Goal: Task Accomplishment & Management: Manage account settings

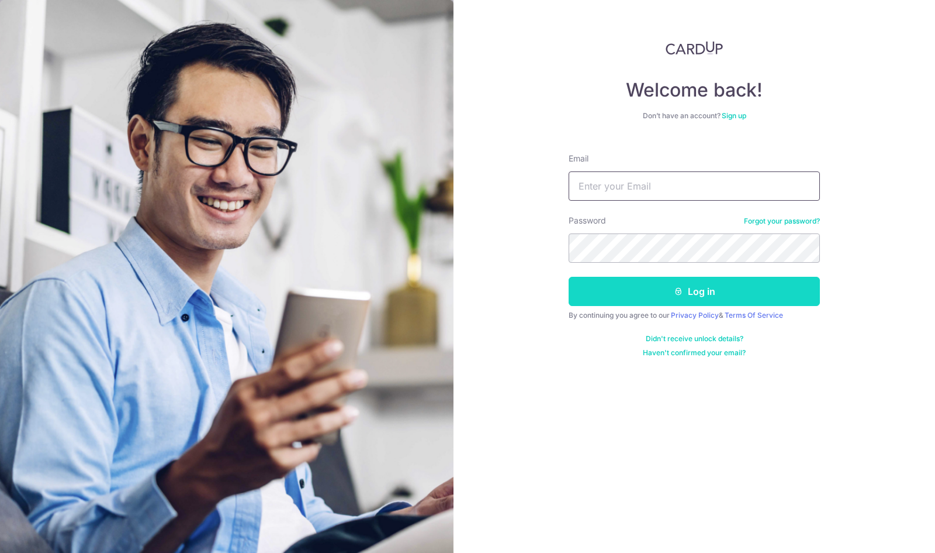
type input "[EMAIL_ADDRESS][PERSON_NAME][DOMAIN_NAME]"
click at [698, 287] on button "Log in" at bounding box center [694, 291] width 251 height 29
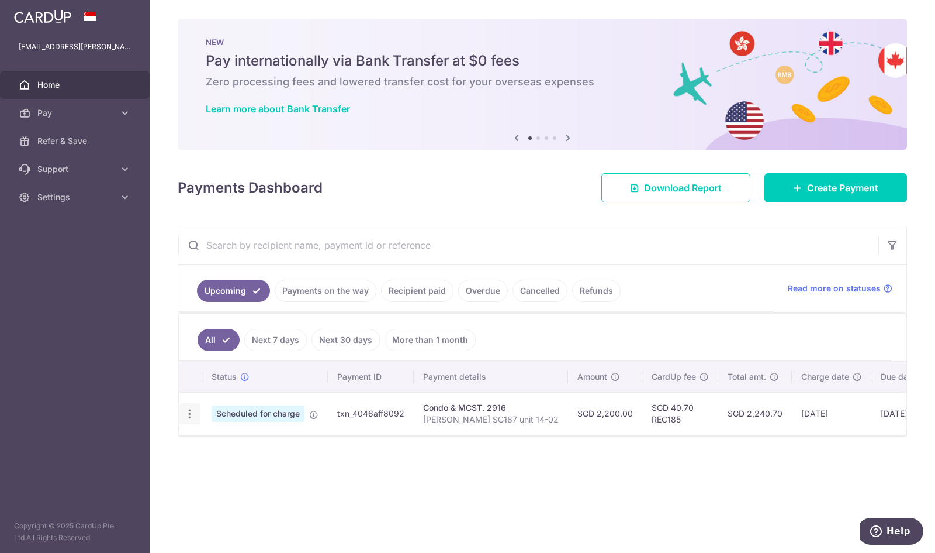
click at [187, 410] on icon "button" at bounding box center [190, 414] width 12 height 12
click at [246, 444] on span "Update payment" at bounding box center [252, 446] width 80 height 14
radio input "true"
type input "2,200.00"
type input "01/11/2025"
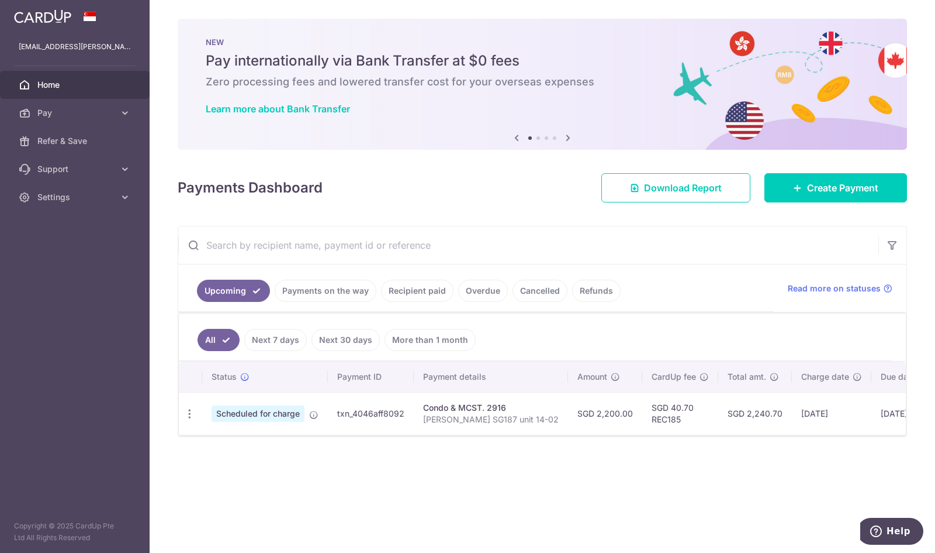
type input "Chotrani SG187 unit 14-02"
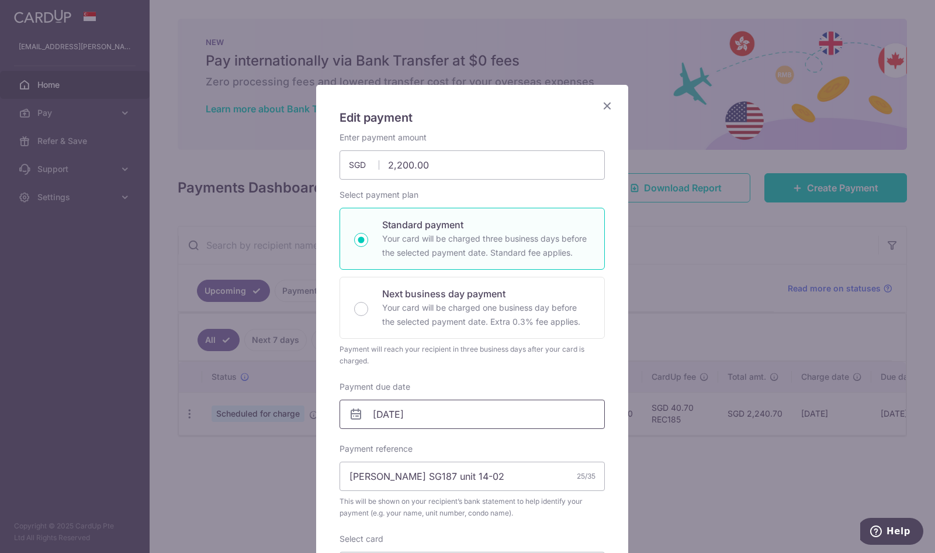
type input "REC185"
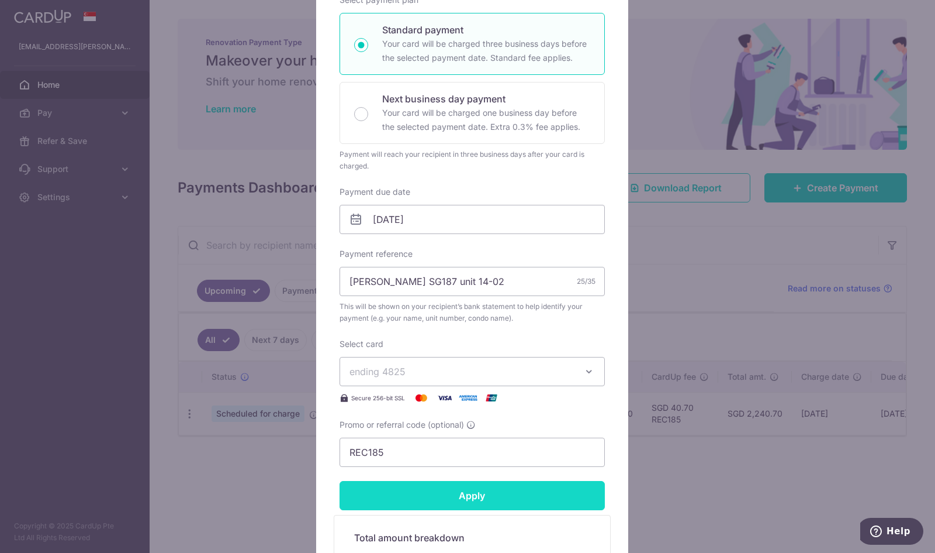
scroll to position [389, 0]
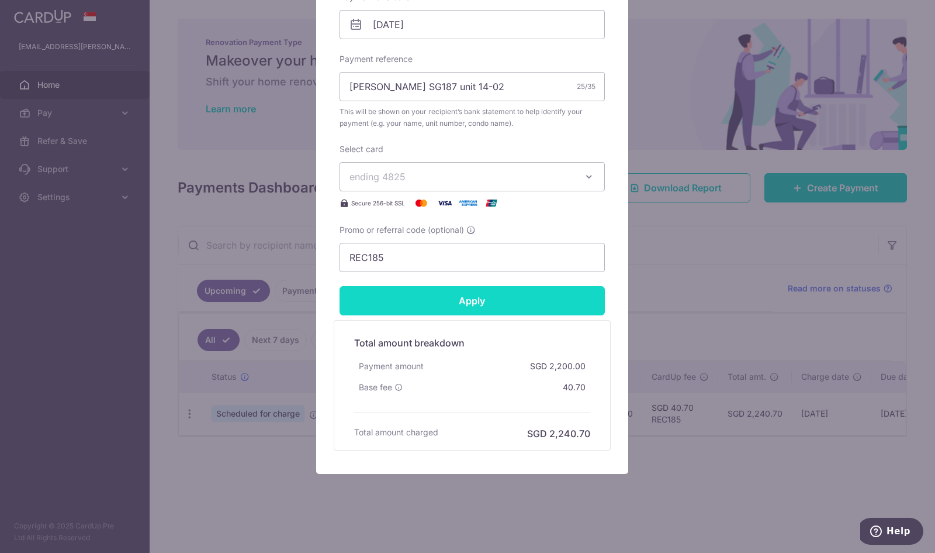
click at [462, 303] on input "Apply" at bounding box center [472, 300] width 265 height 29
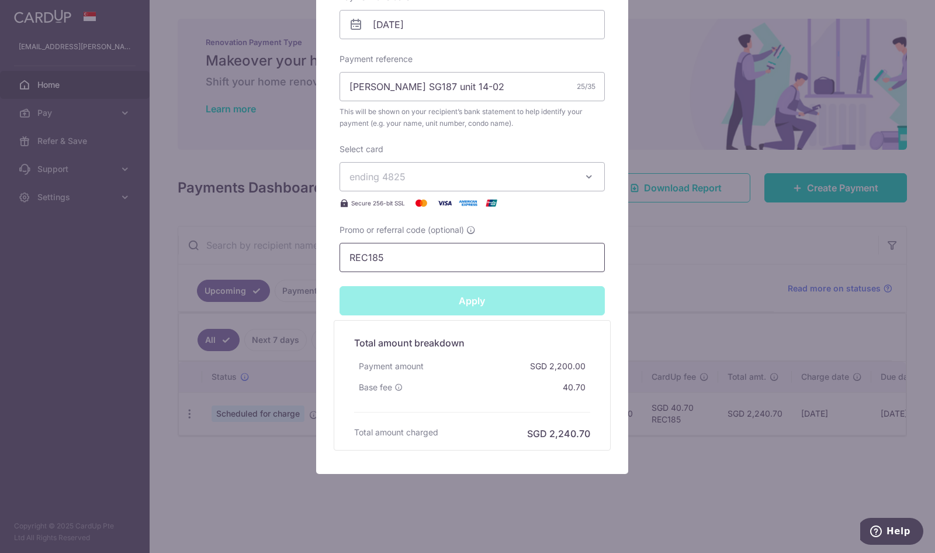
type input "Successfully Applied"
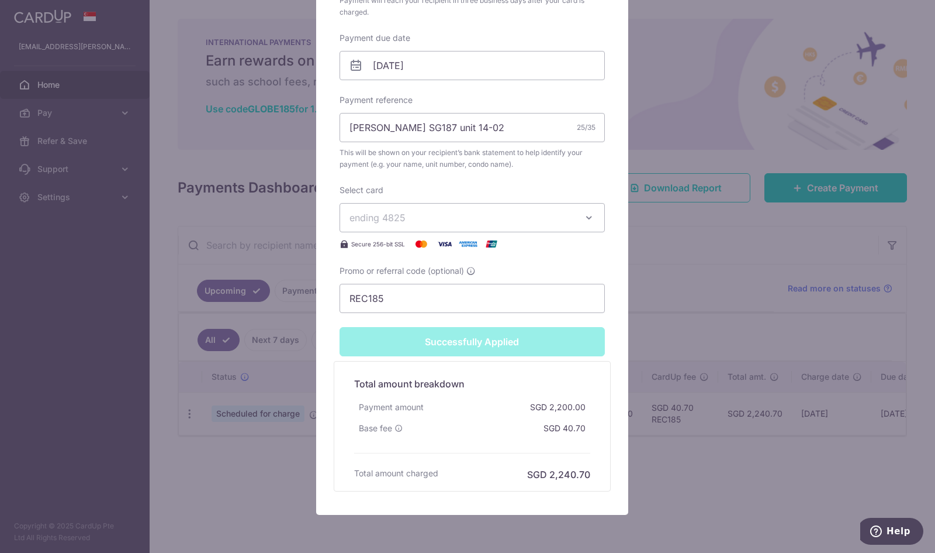
click at [437, 409] on div "Payment amount SGD 2,200.00" at bounding box center [472, 406] width 236 height 21
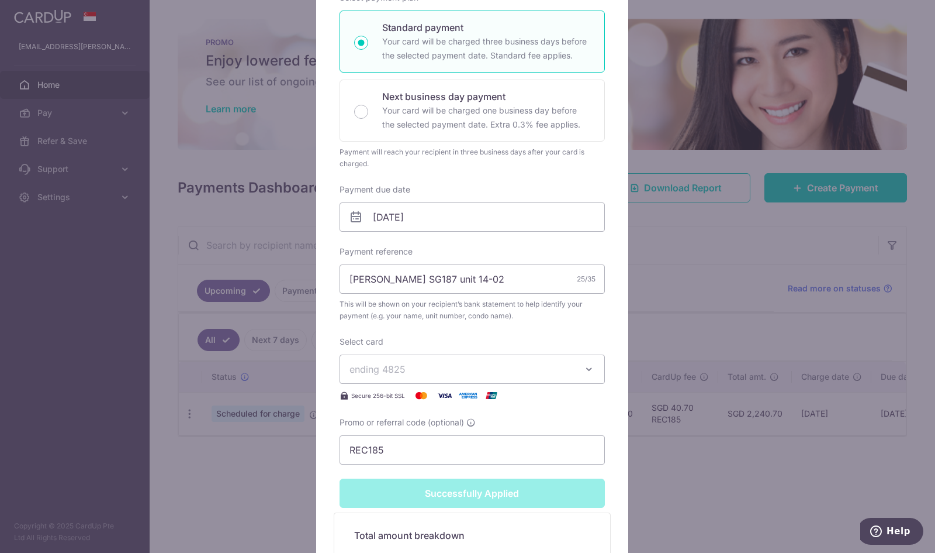
scroll to position [43, 0]
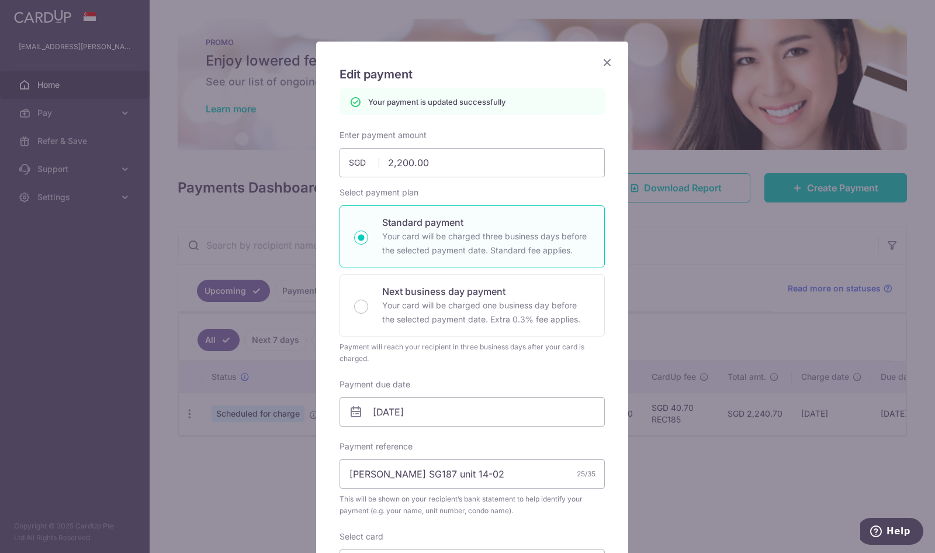
click at [458, 239] on p "Your card will be charged three business days before the selected payment date.…" at bounding box center [486, 243] width 208 height 28
click at [368, 239] on input "Standard payment Your card will be charged three business days before the selec…" at bounding box center [361, 237] width 14 height 14
radio input "true"
type input "Apply"
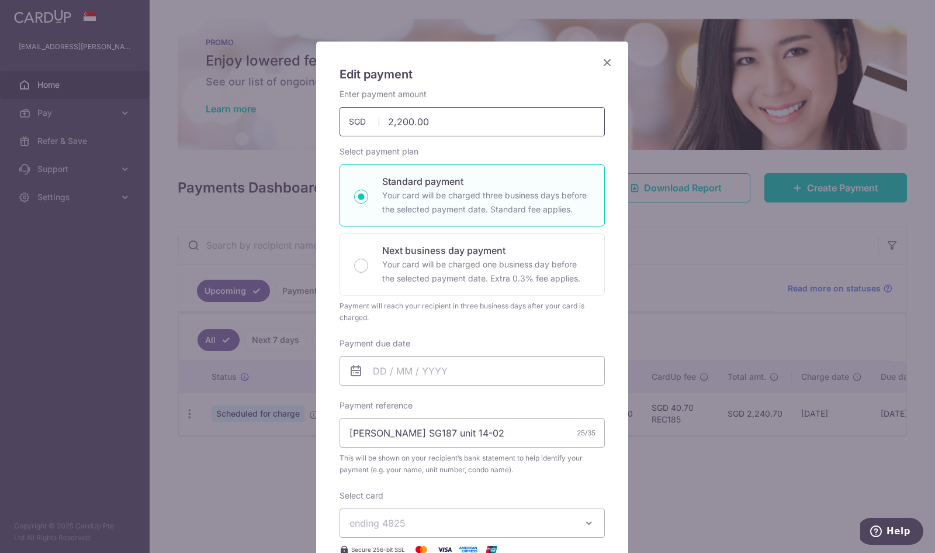
click at [447, 127] on input "2,200.00" at bounding box center [472, 121] width 265 height 29
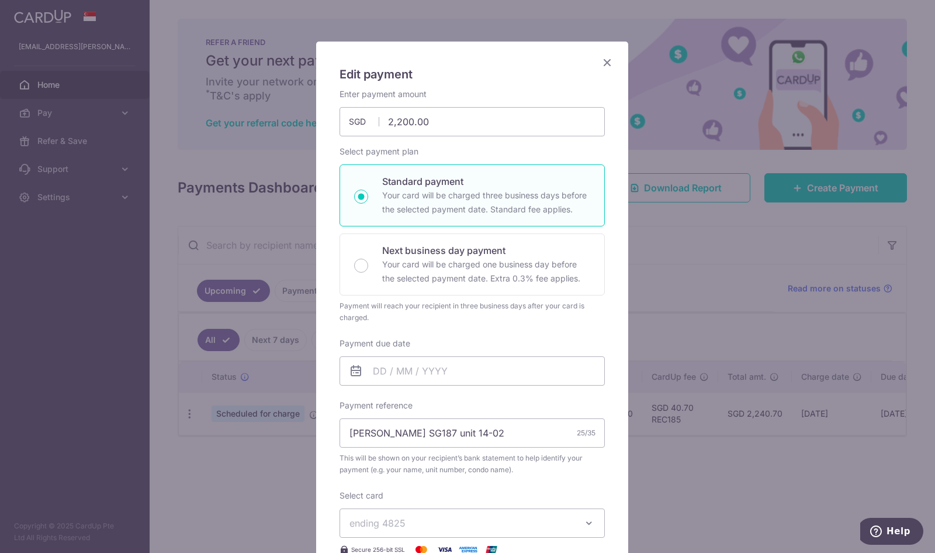
type input "2,200.00"
click at [602, 61] on icon "Close" at bounding box center [607, 62] width 14 height 15
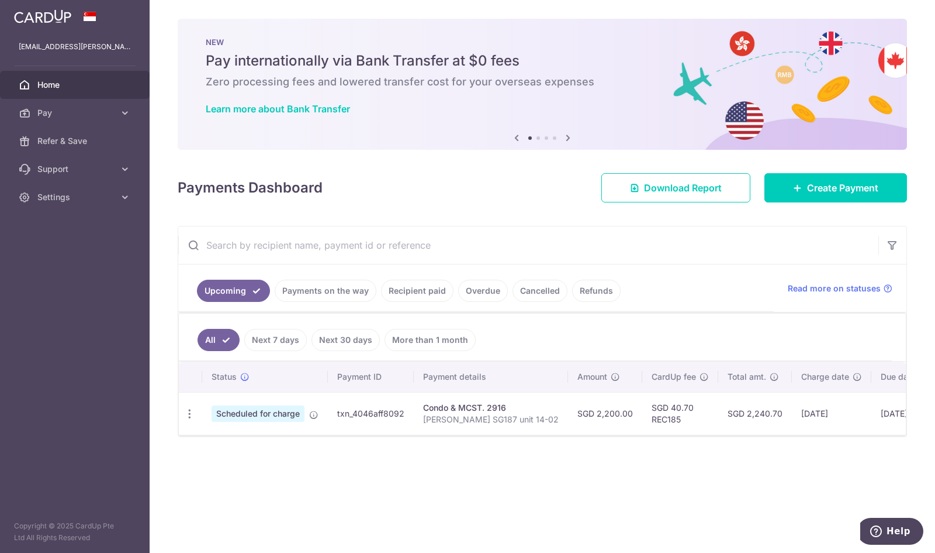
click at [190, 398] on td "Update payment Cancel payment" at bounding box center [190, 413] width 23 height 43
click at [189, 411] on icon "button" at bounding box center [190, 414] width 12 height 12
click at [351, 410] on td "txn_4046aff8092" at bounding box center [371, 413] width 86 height 43
click at [315, 411] on icon at bounding box center [313, 414] width 9 height 9
click at [258, 409] on span "Scheduled for charge" at bounding box center [258, 413] width 93 height 16
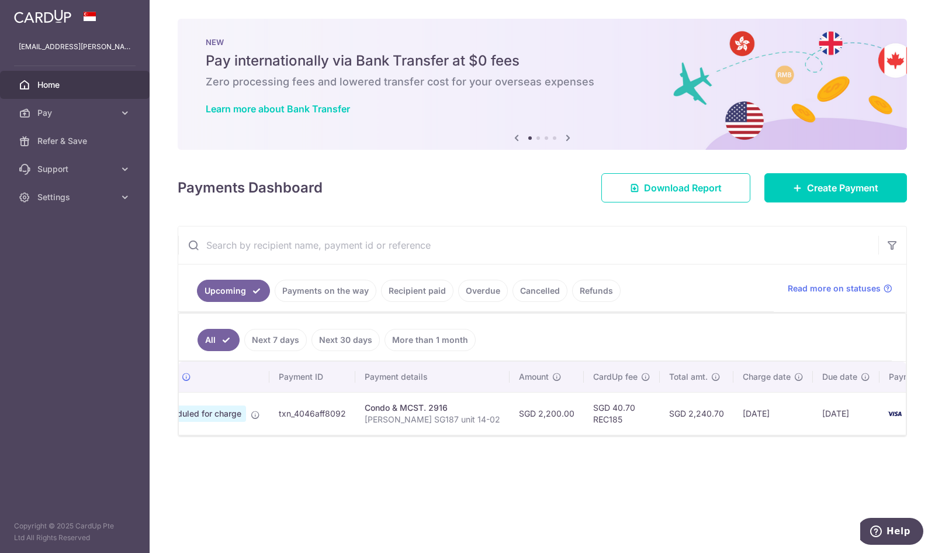
scroll to position [0, 80]
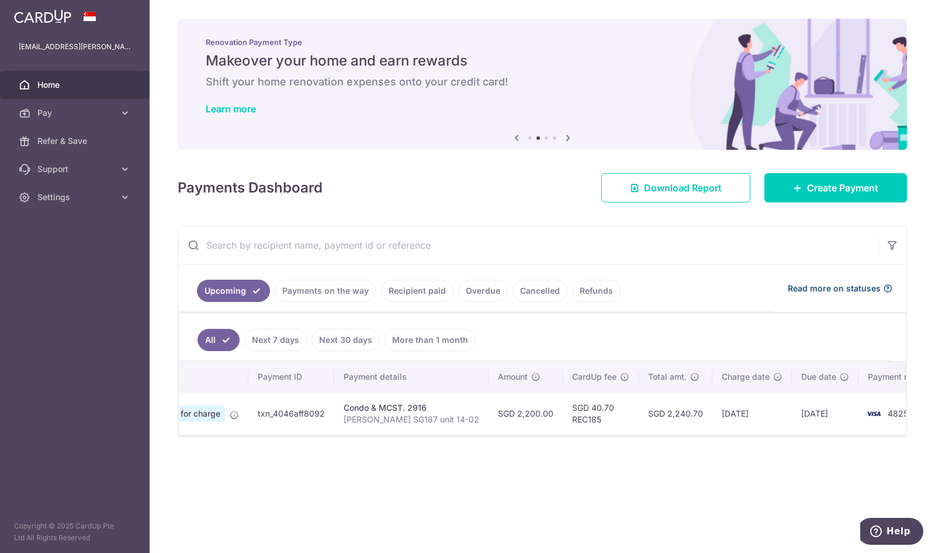
click at [851, 287] on span "Read more on statuses" at bounding box center [834, 288] width 93 height 12
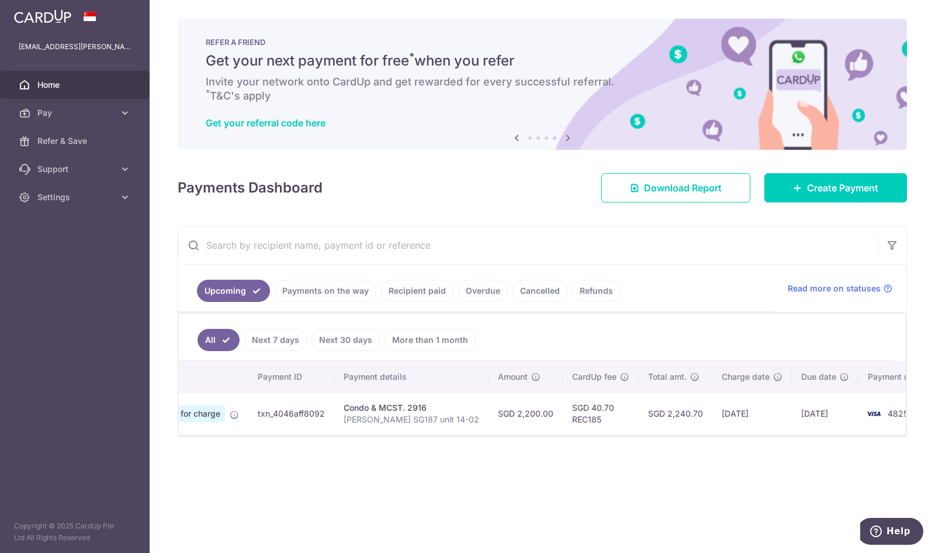
click at [635, 253] on input "text" at bounding box center [528, 244] width 700 height 37
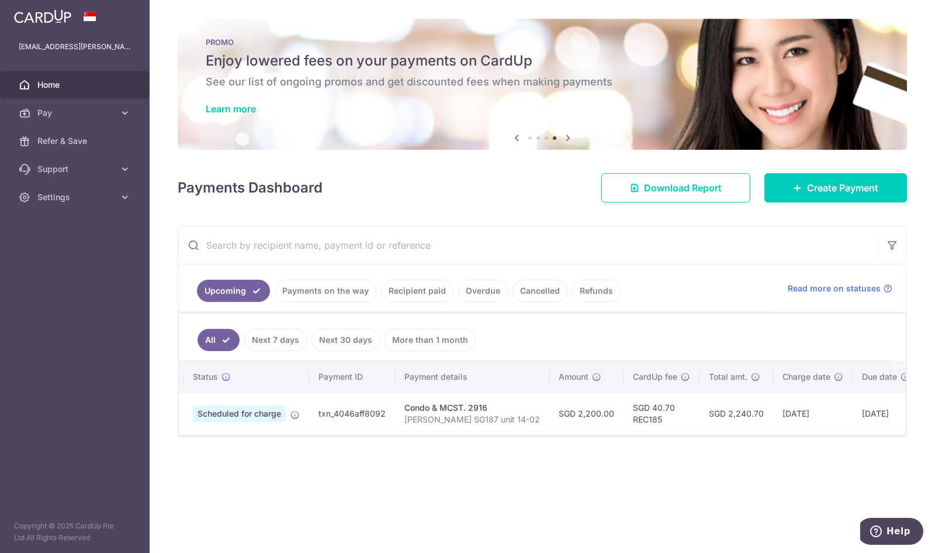
scroll to position [0, 0]
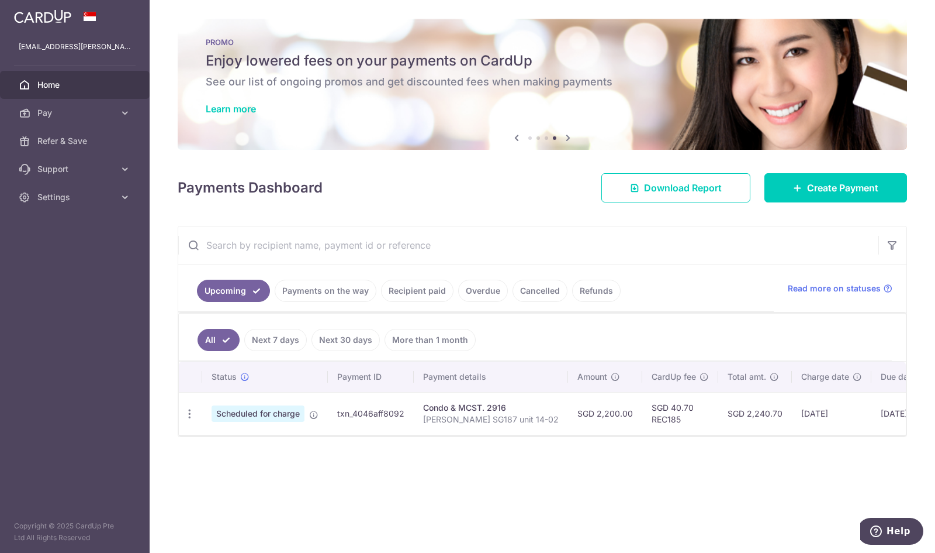
click at [517, 137] on icon at bounding box center [517, 137] width 14 height 15
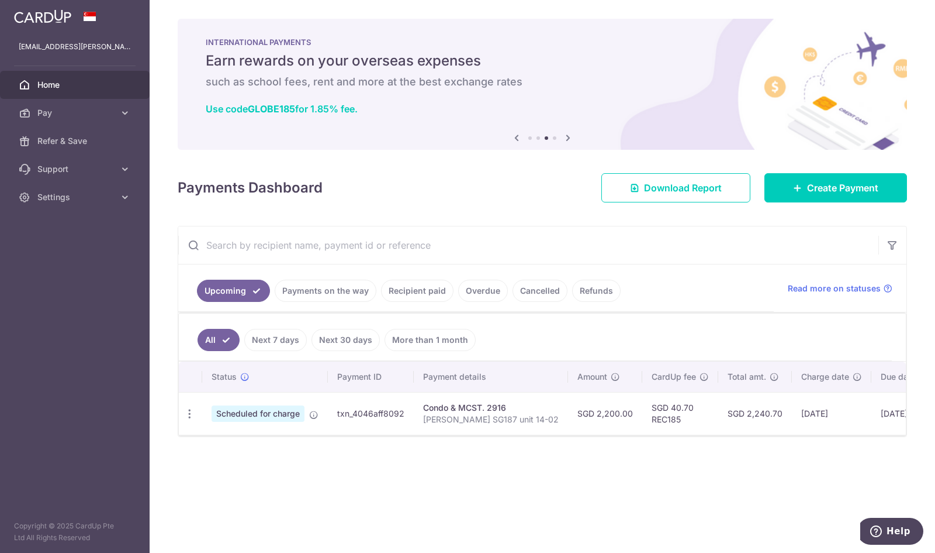
click at [515, 137] on icon at bounding box center [517, 137] width 14 height 15
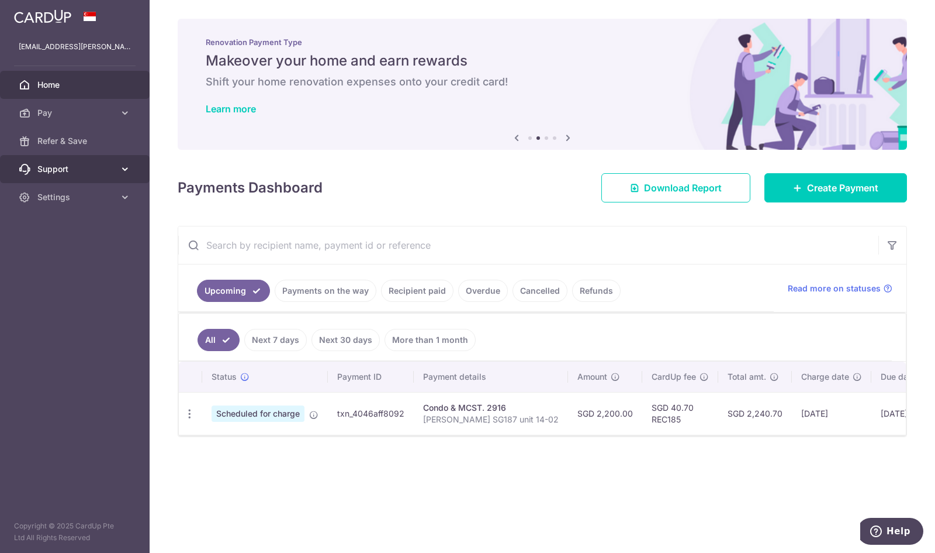
click at [76, 171] on span "Support" at bounding box center [75, 169] width 77 height 12
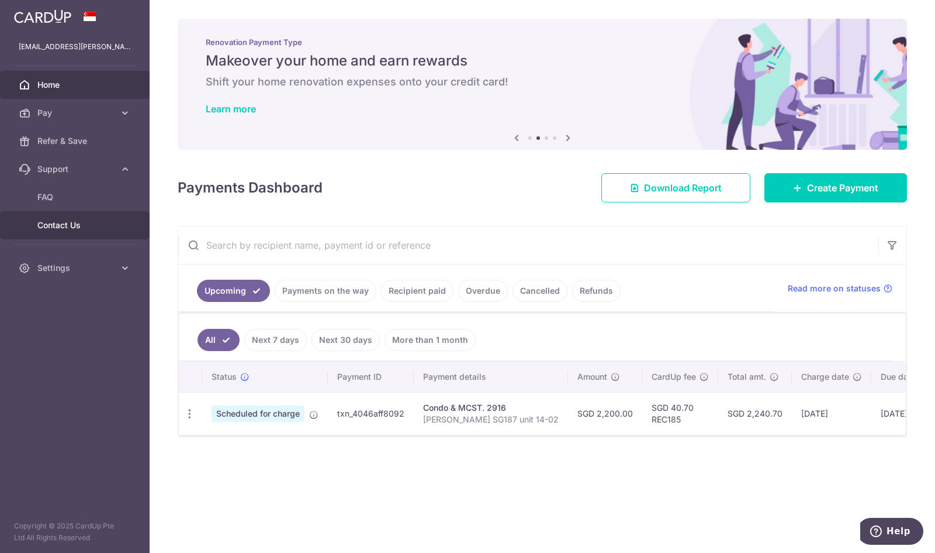
click at [84, 226] on span "Contact Us" at bounding box center [75, 225] width 77 height 12
